Goal: Find specific page/section: Find specific page/section

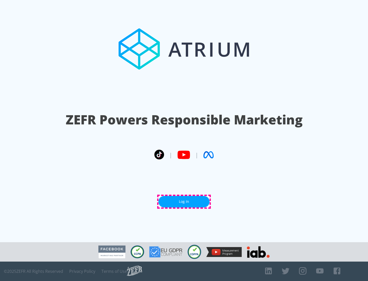
click at [184, 202] on link "Log In" at bounding box center [184, 202] width 51 height 12
